Goal: Download file/media

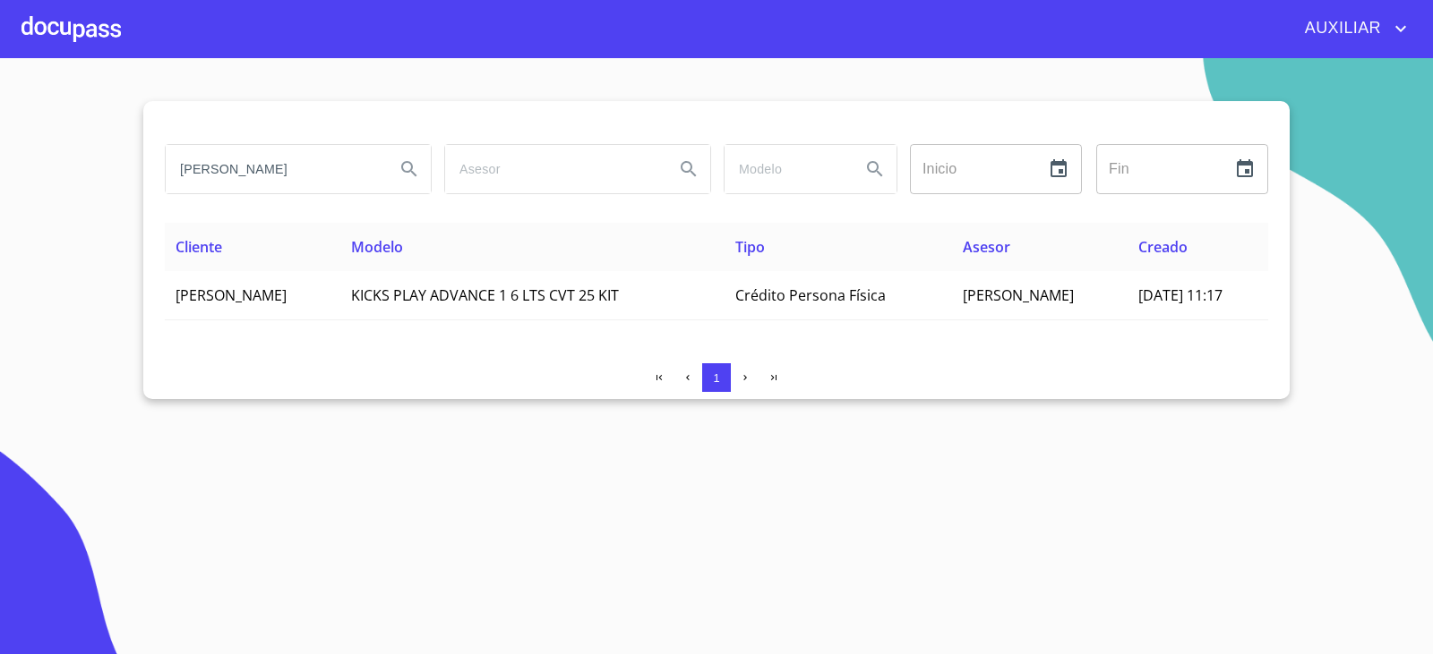
drag, startPoint x: 175, startPoint y: 165, endPoint x: 454, endPoint y: 260, distance: 294.2
click at [454, 260] on div "[PERSON_NAME] Inicio ​ Fin ​ Cliente Modelo Tipo Asesor Creado [PERSON_NAME] KI…" at bounding box center [716, 250] width 1146 height 298
paste input "[PERSON_NAME]"
type input "[PERSON_NAME]"
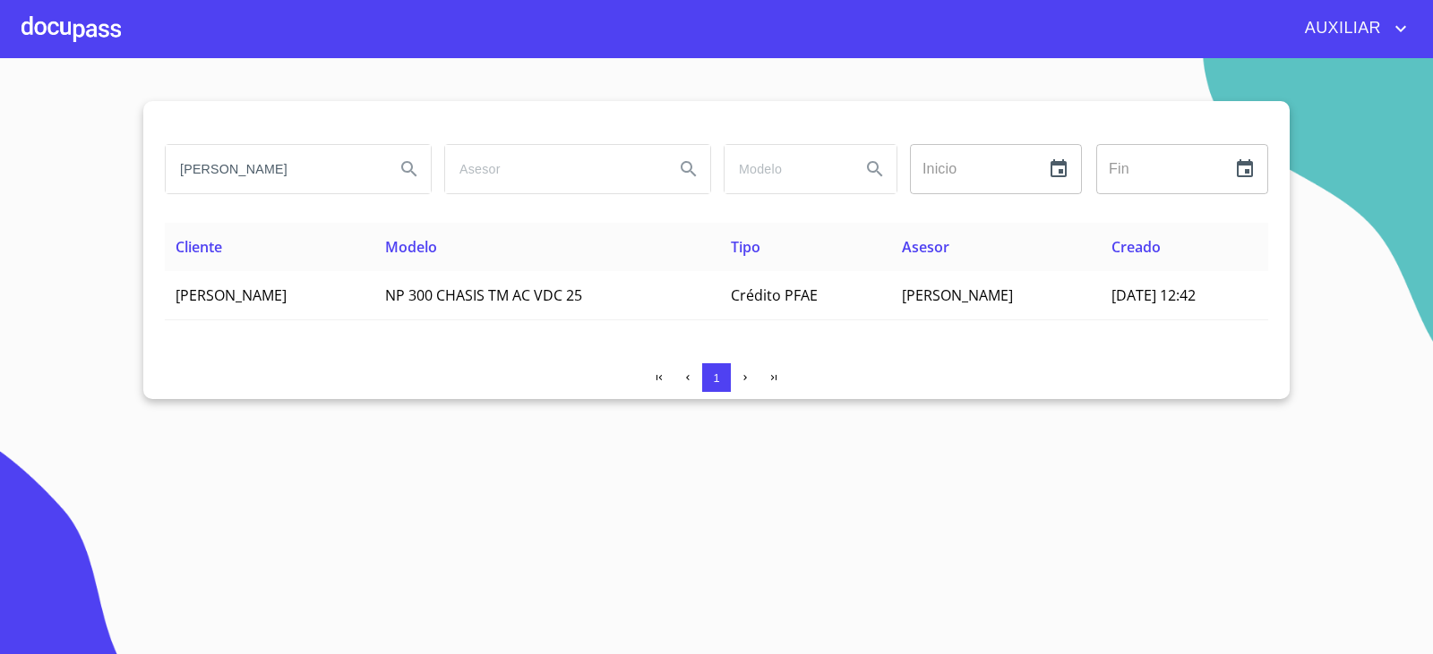
scroll to position [0, 0]
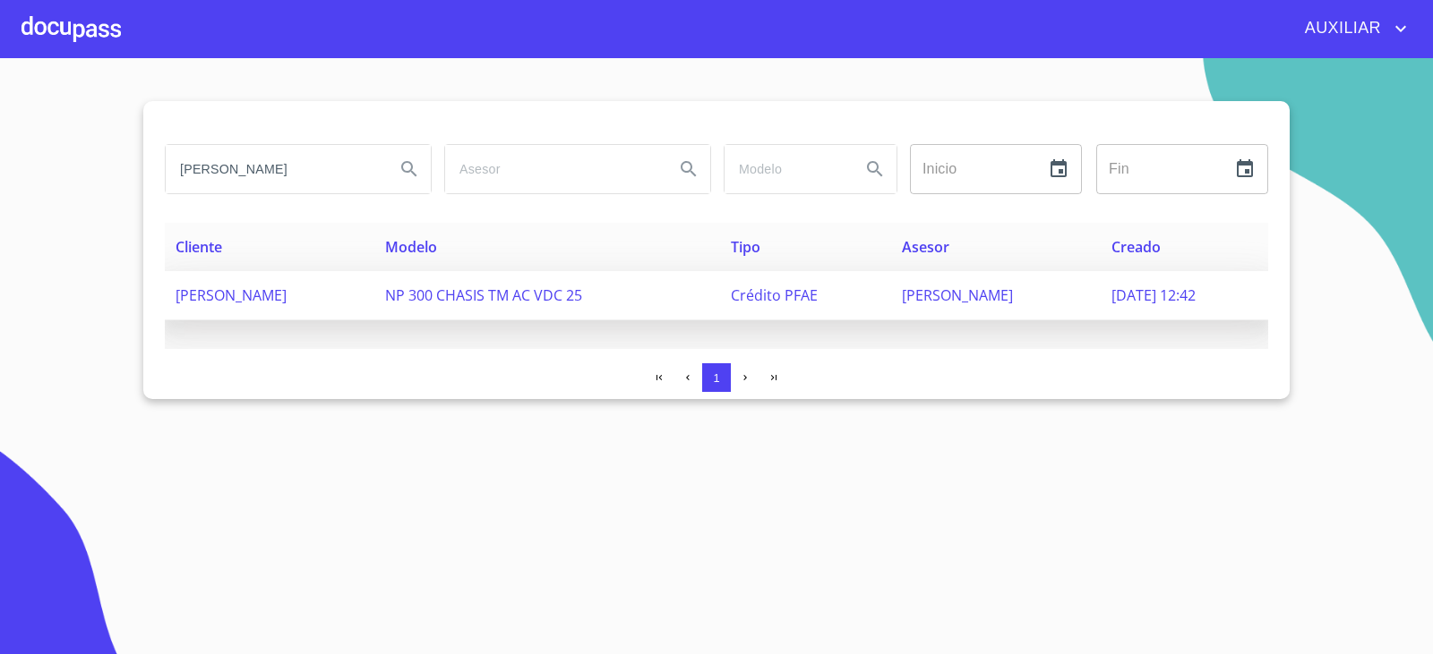
click at [287, 297] on span "[PERSON_NAME]" at bounding box center [230, 296] width 111 height 20
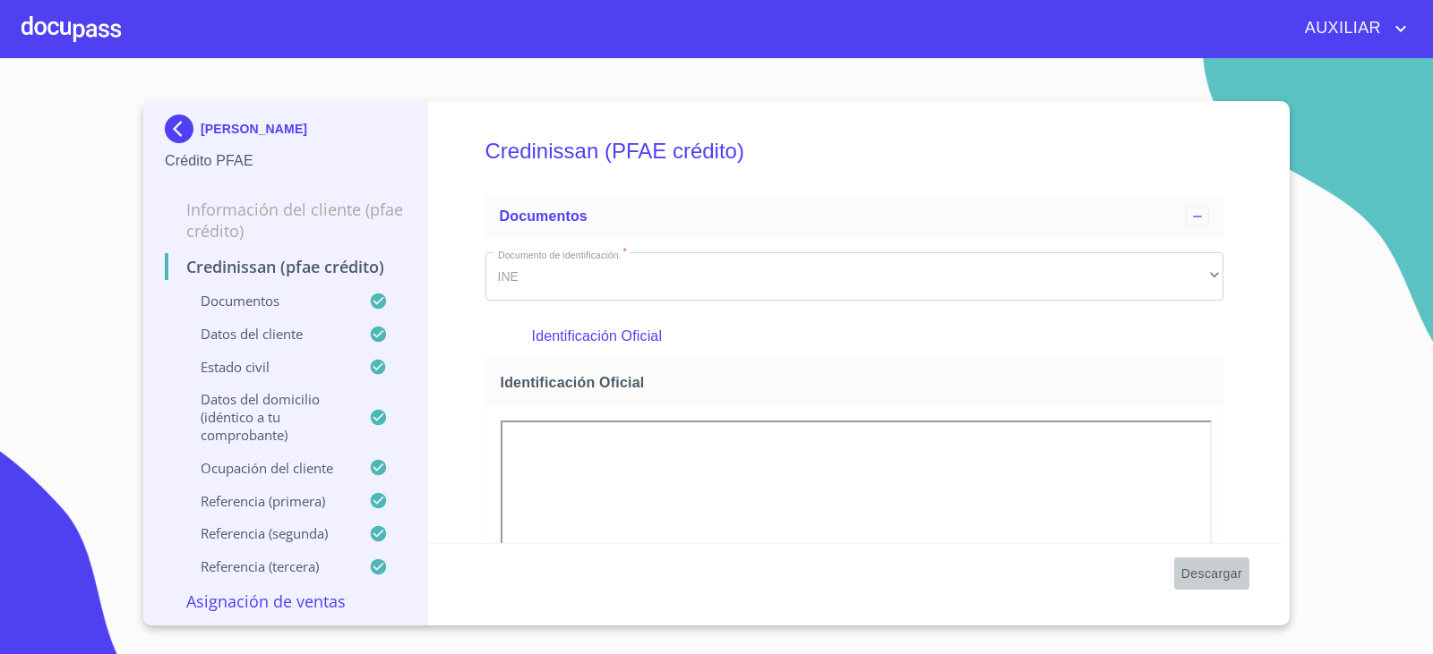
click at [1199, 578] on span "Descargar" at bounding box center [1211, 574] width 61 height 22
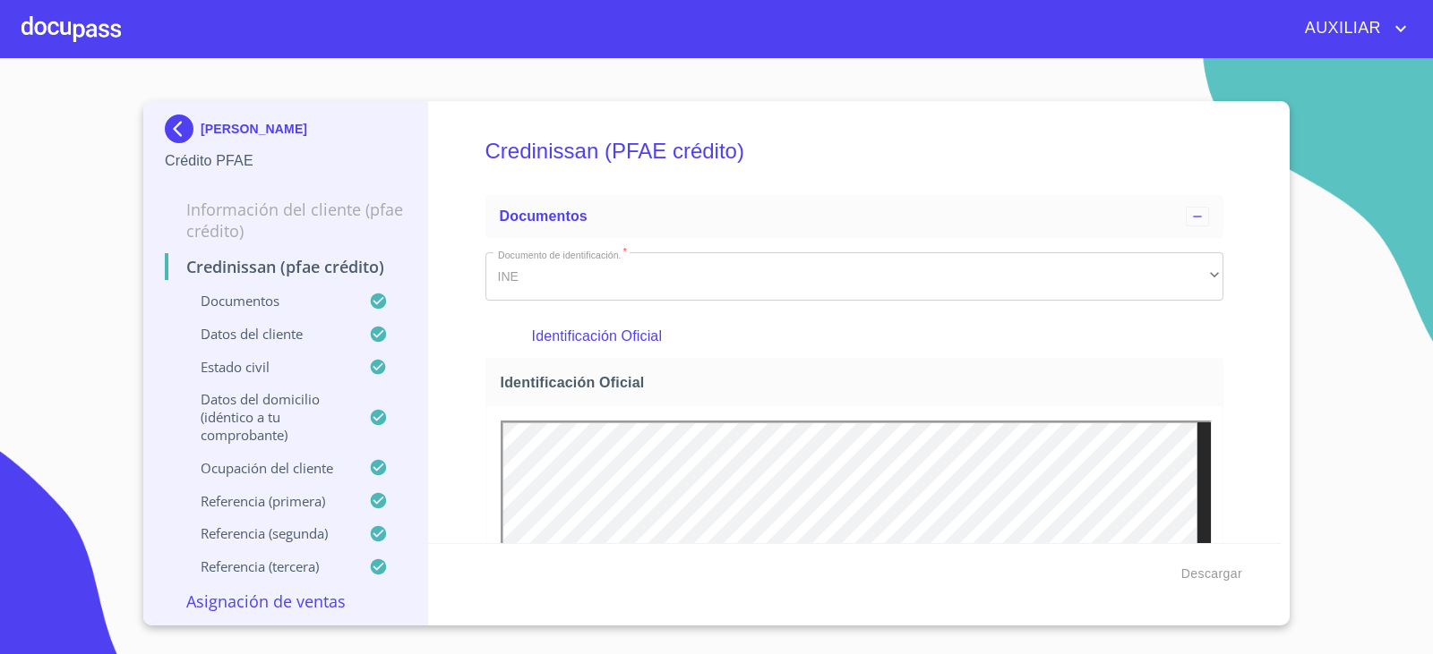
click at [169, 128] on img at bounding box center [183, 129] width 36 height 29
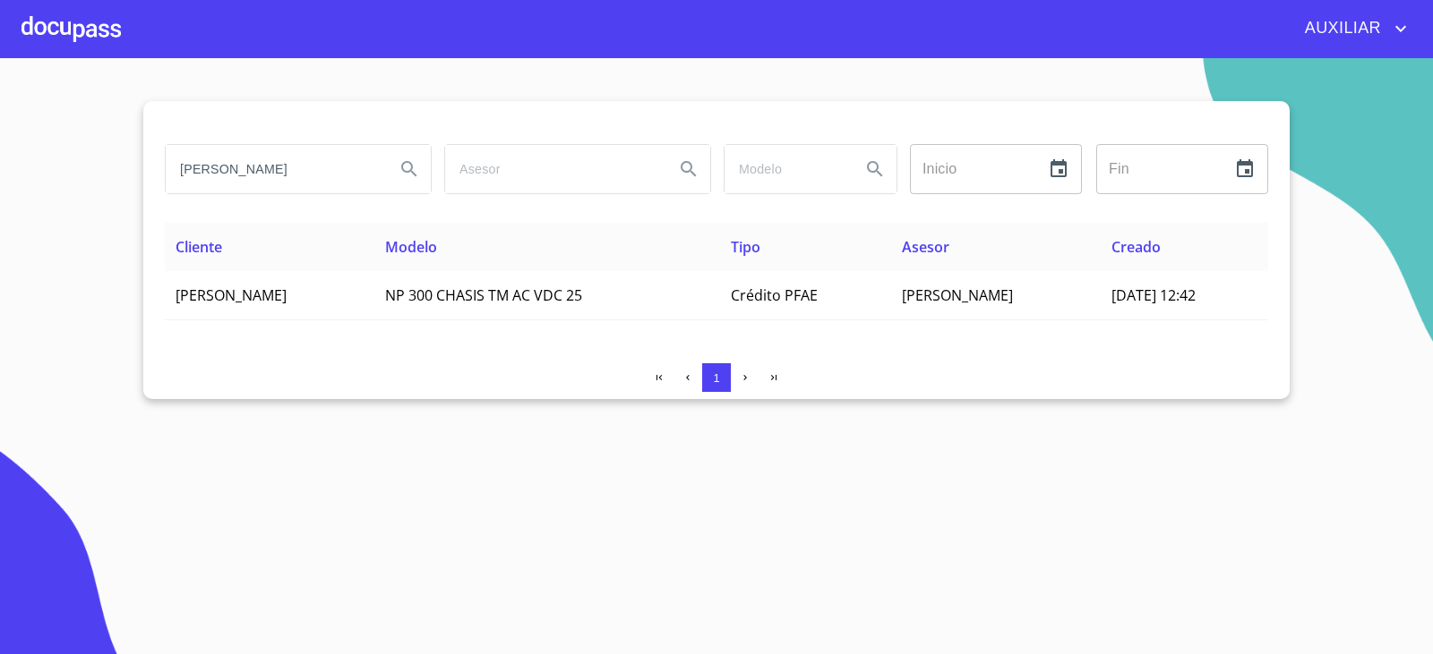
scroll to position [0, 50]
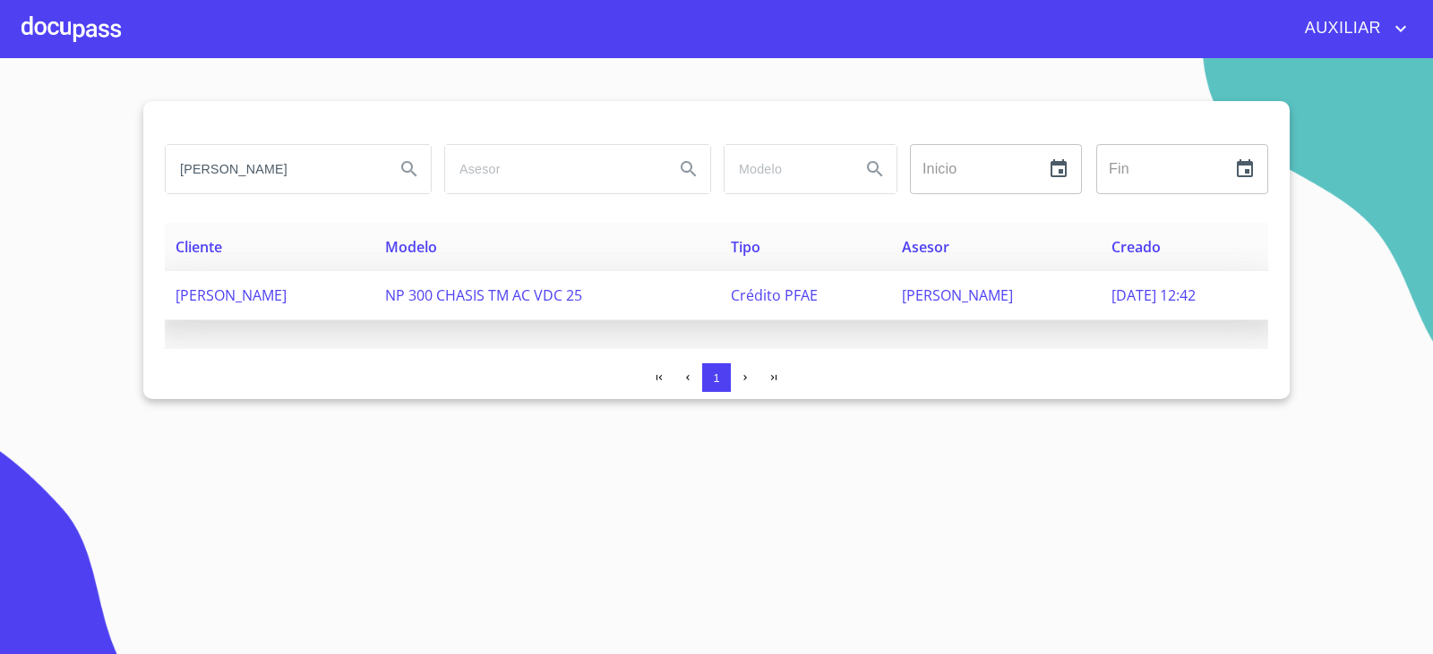
drag, startPoint x: 183, startPoint y: 165, endPoint x: 543, endPoint y: 306, distance: 387.6
click at [543, 306] on div "[PERSON_NAME] Inicio ​ Fin ​ Cliente Modelo Tipo Asesor Creado [PERSON_NAME] NP…" at bounding box center [716, 250] width 1146 height 298
click at [305, 310] on td "[PERSON_NAME]" at bounding box center [270, 295] width 210 height 49
